Goal: Find specific page/section: Find specific page/section

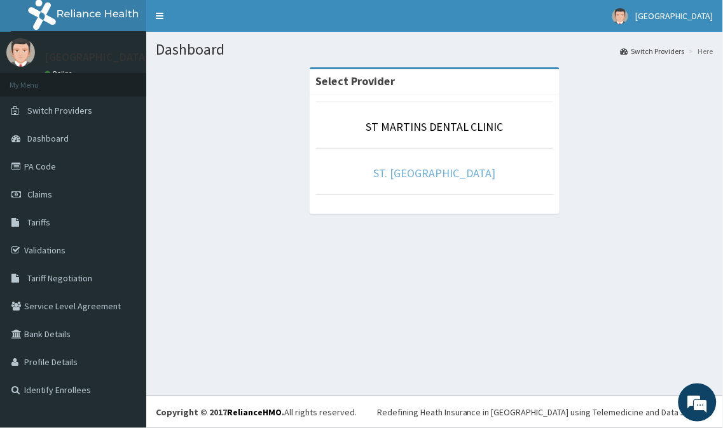
click at [439, 170] on link "ST. [GEOGRAPHIC_DATA]" at bounding box center [435, 173] width 122 height 15
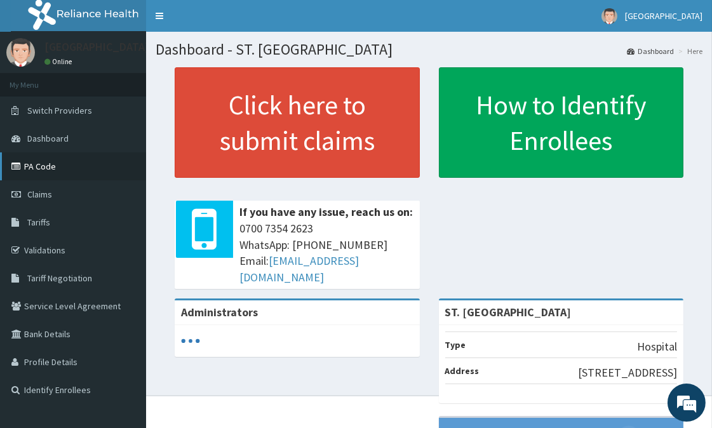
click at [47, 165] on link "PA Code" at bounding box center [73, 167] width 146 height 28
